Goal: Task Accomplishment & Management: Use online tool/utility

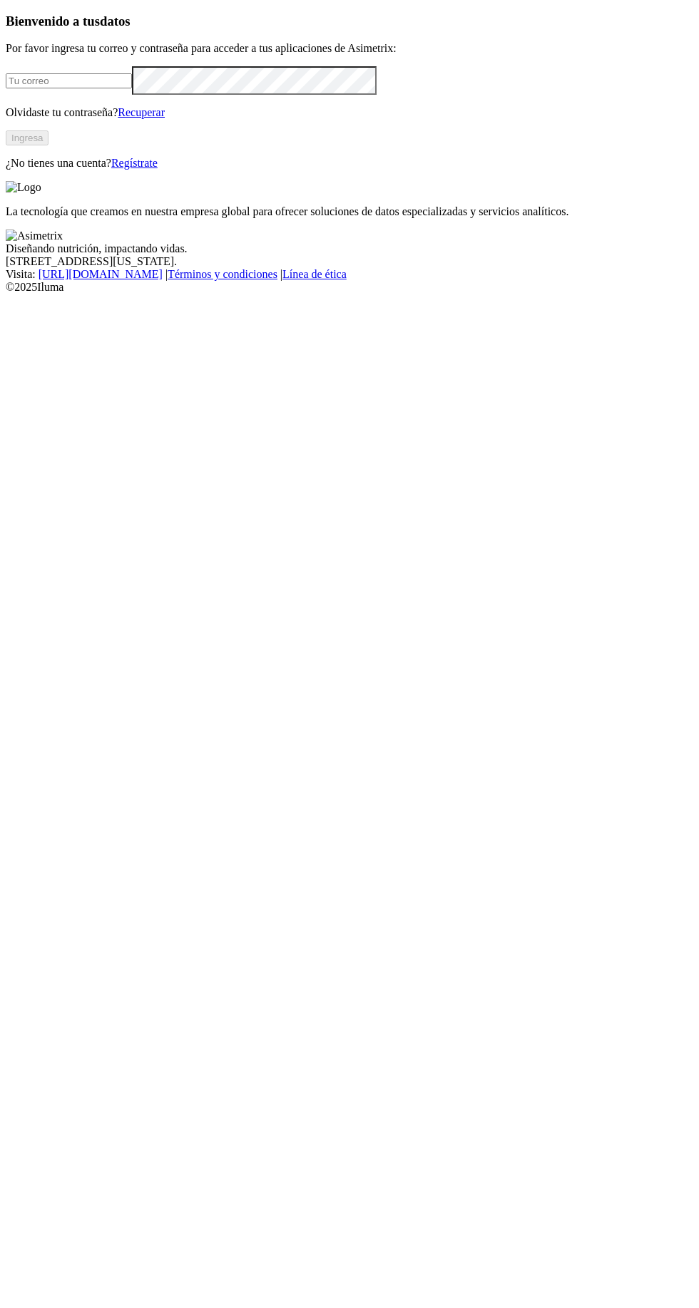
click at [101, 88] on input "email" at bounding box center [69, 80] width 126 height 15
type input "frank.chico@premexcorp.com"
click input "submit" at bounding box center [0, 0] width 0 height 0
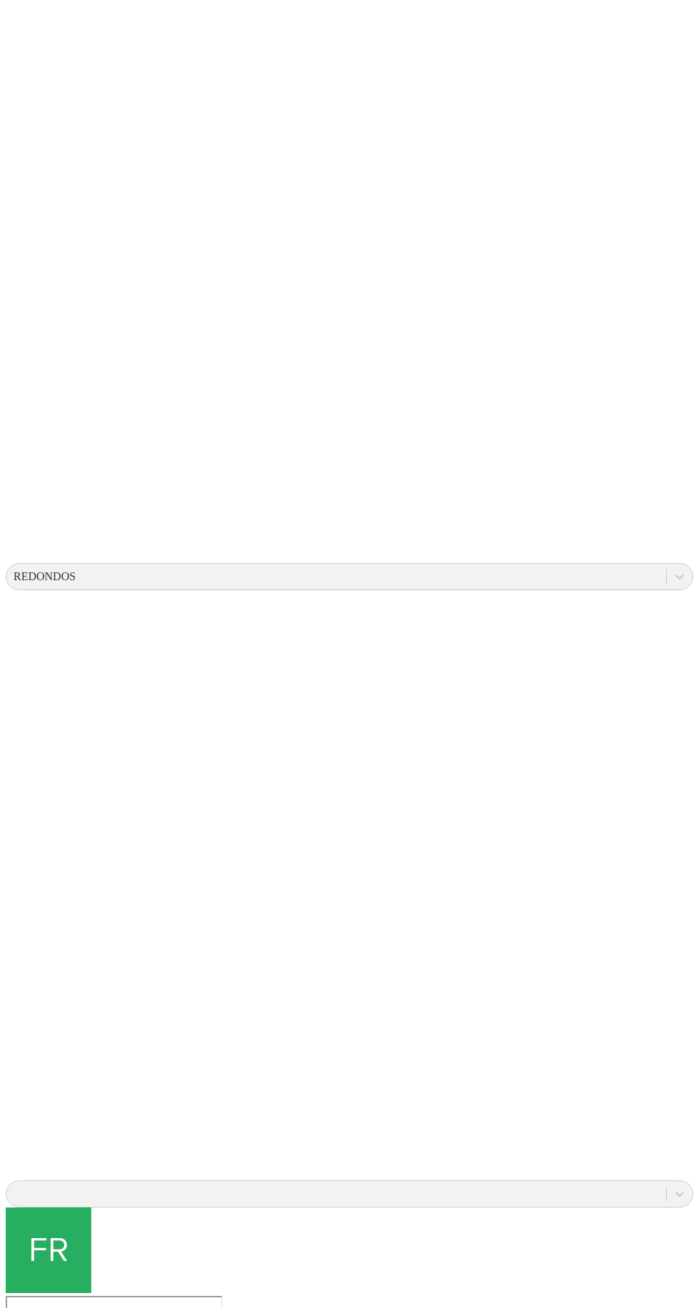
scroll to position [36, 0]
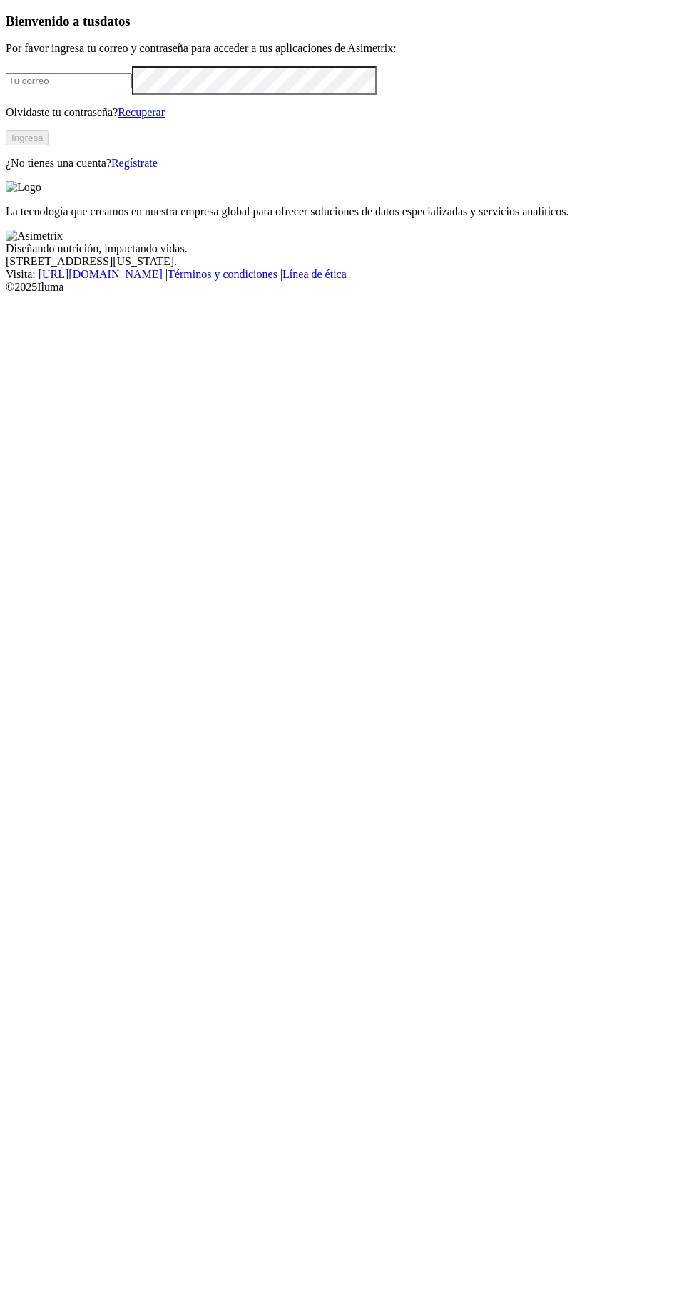
click at [104, 88] on input "email" at bounding box center [69, 80] width 126 height 15
type input "[PERSON_NAME][EMAIL_ADDRESS][DOMAIN_NAME]"
click input "submit" at bounding box center [0, 0] width 0 height 0
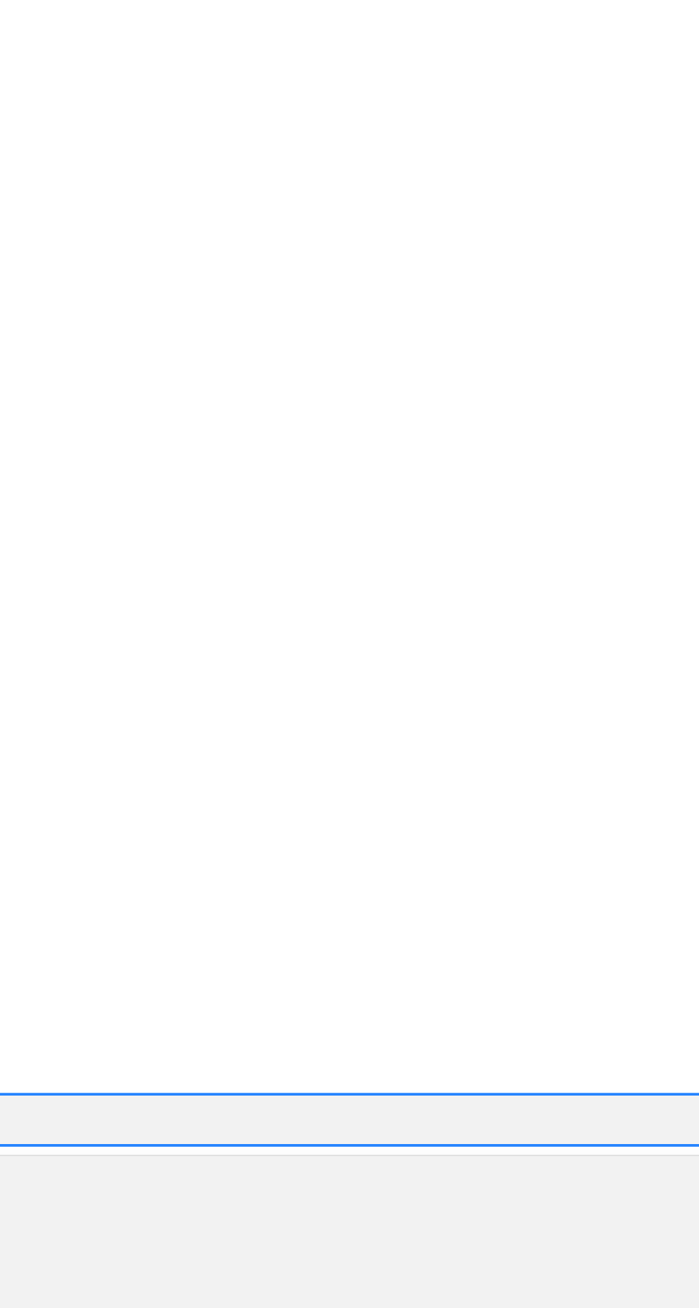
scroll to position [48, 0]
click at [509, 702] on div "ORIHUELA" at bounding box center [349, 714] width 687 height 24
